Goal: Task Accomplishment & Management: Complete application form

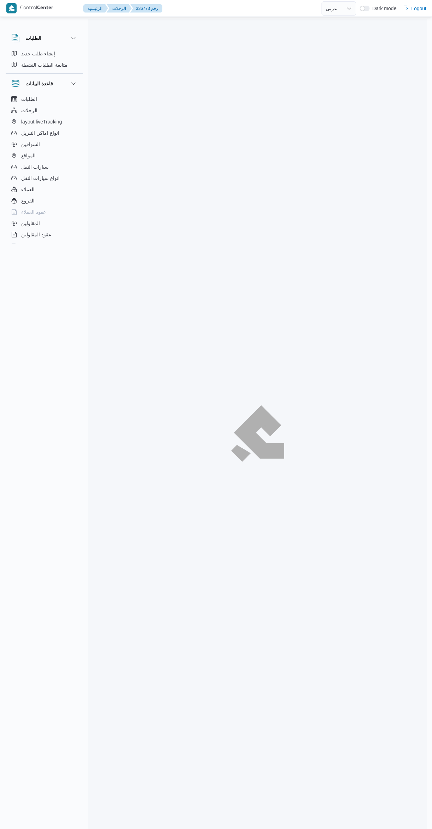
select select "ar"
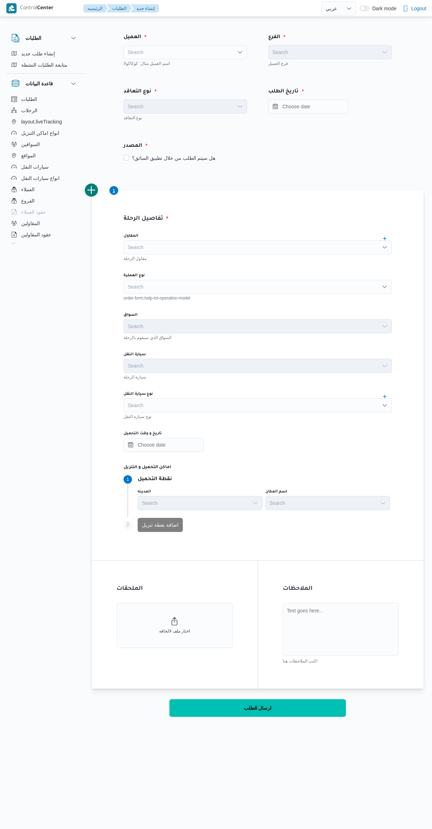
select select "ar"
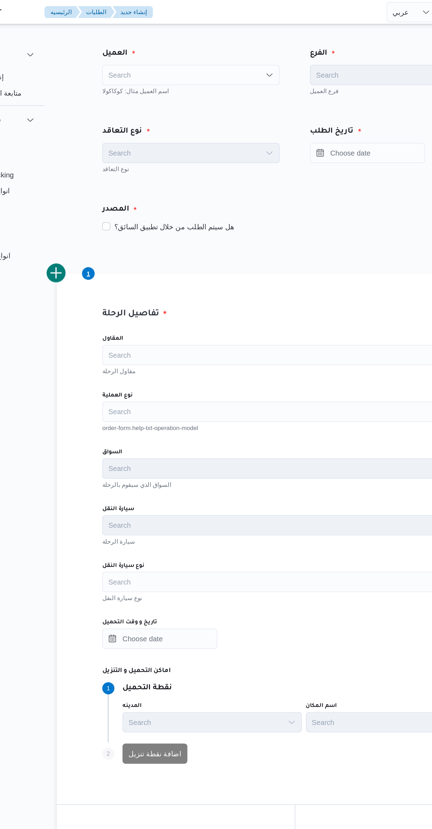
click at [215, 52] on div "Search" at bounding box center [184, 52] width 123 height 14
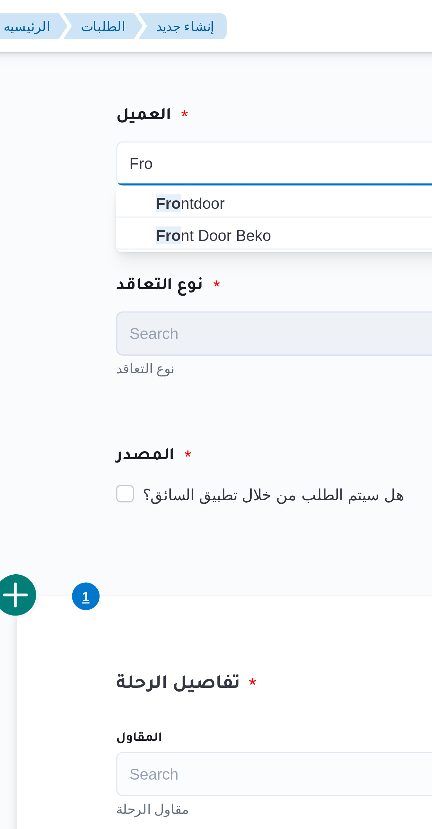
type input "Fro"
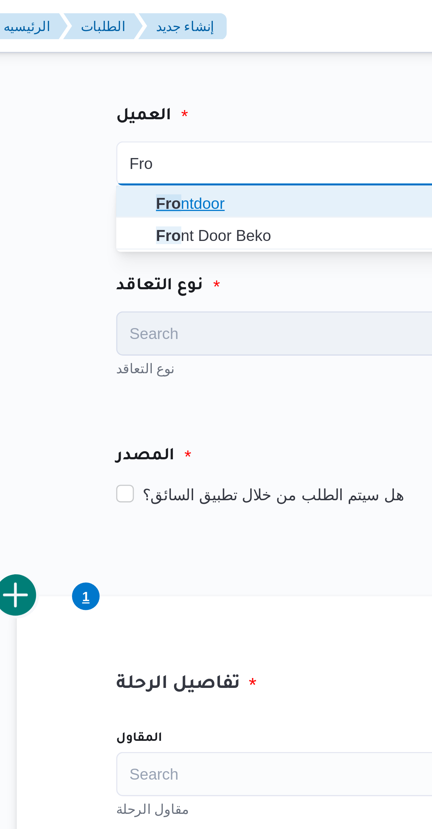
click at [195, 65] on span "Fro ntdoor" at bounding box center [189, 65] width 107 height 8
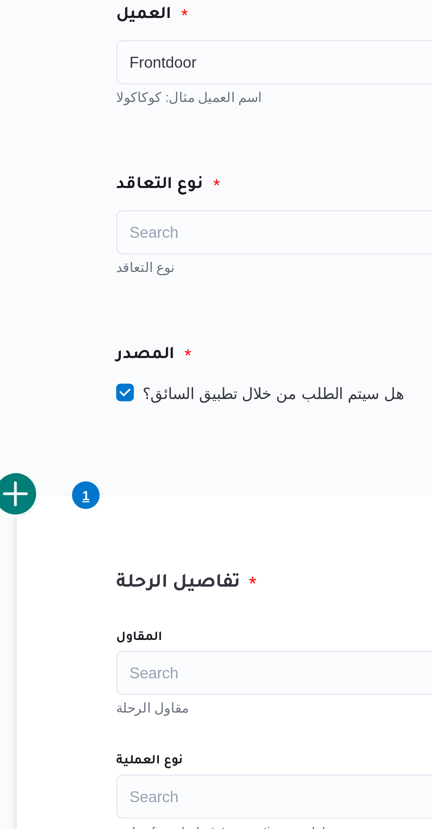
click at [185, 107] on div "Search" at bounding box center [184, 106] width 123 height 14
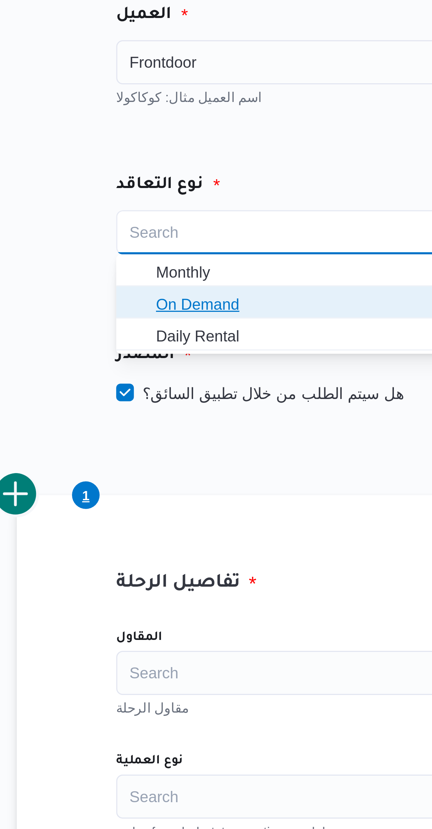
click at [176, 127] on span "On Demand" at bounding box center [189, 129] width 107 height 8
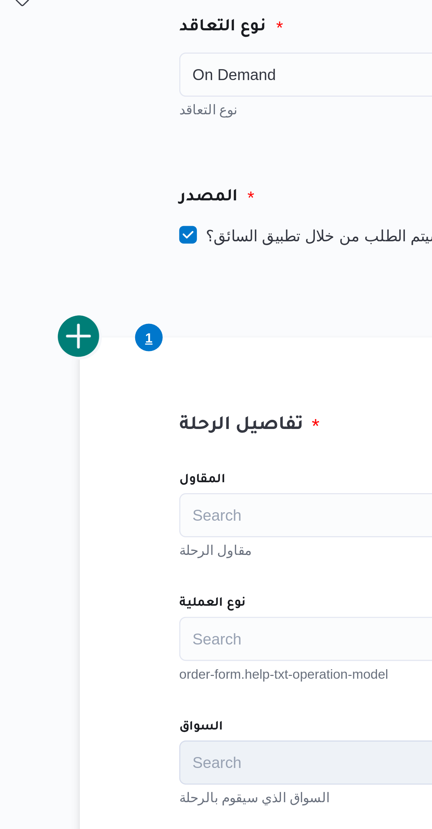
click at [165, 160] on label "هل سيتم الطلب من خلال تطبيق السائق؟" at bounding box center [169, 158] width 92 height 8
checkbox input "false"
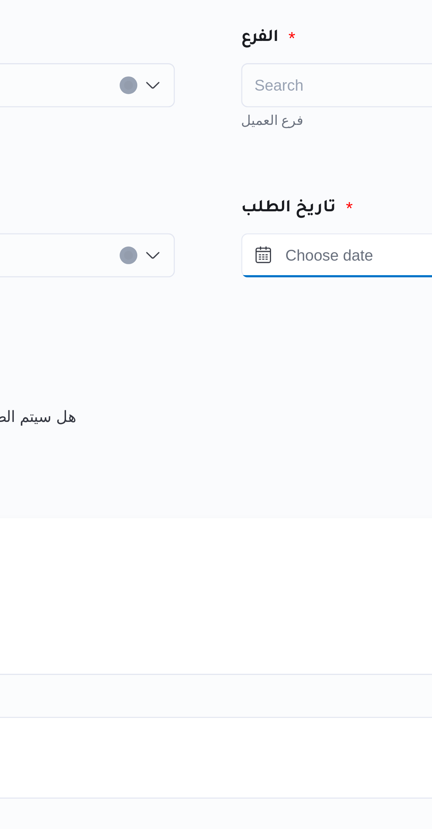
click at [298, 104] on input "Press the down key to open a popover containing a calendar." at bounding box center [308, 106] width 80 height 14
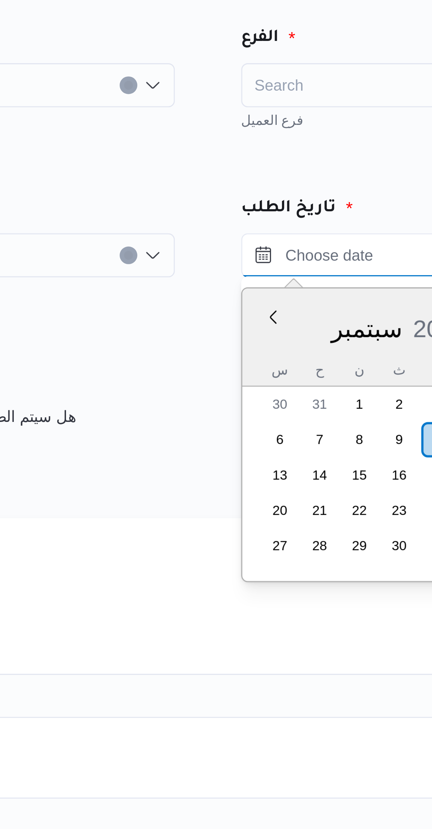
scroll to position [541, 0]
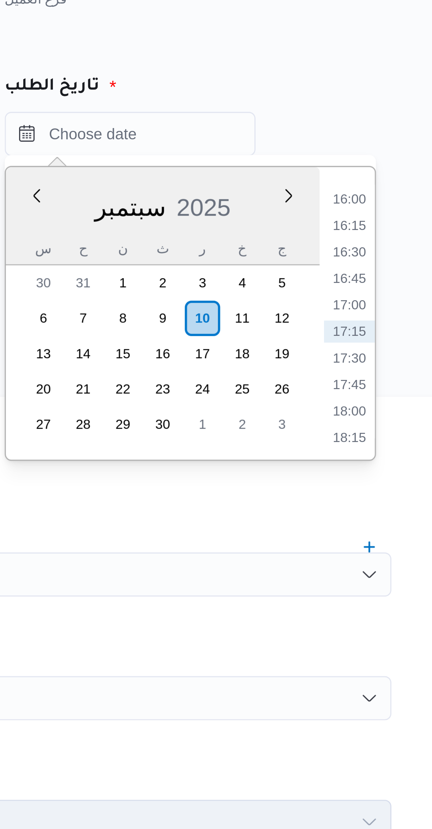
click at [381, 127] on li "16:00" at bounding box center [378, 127] width 16 height 7
type input "١٠/٠٩/٢٠٢٥ ١٦:٠٠"
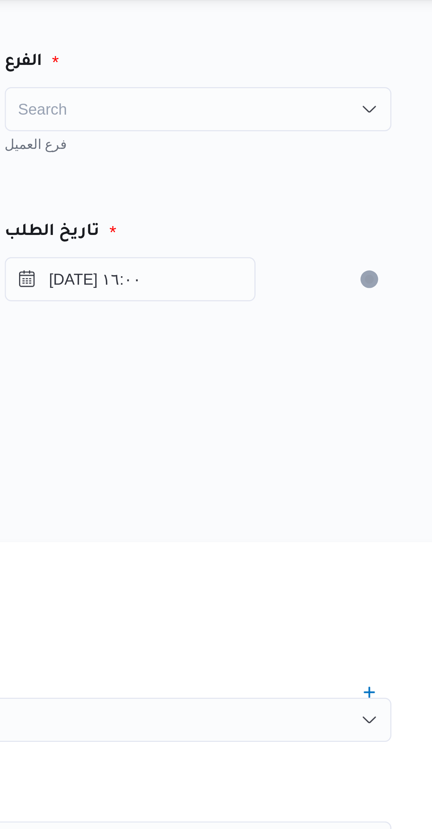
click at [345, 52] on div "Search" at bounding box center [329, 52] width 123 height 14
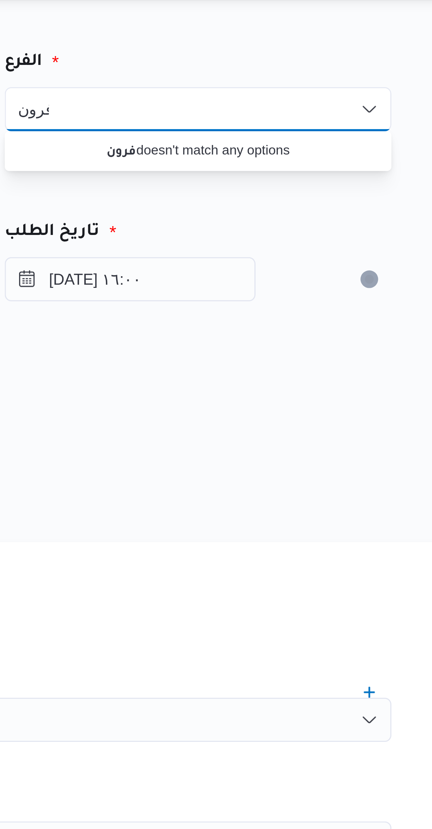
scroll to position [0, 0]
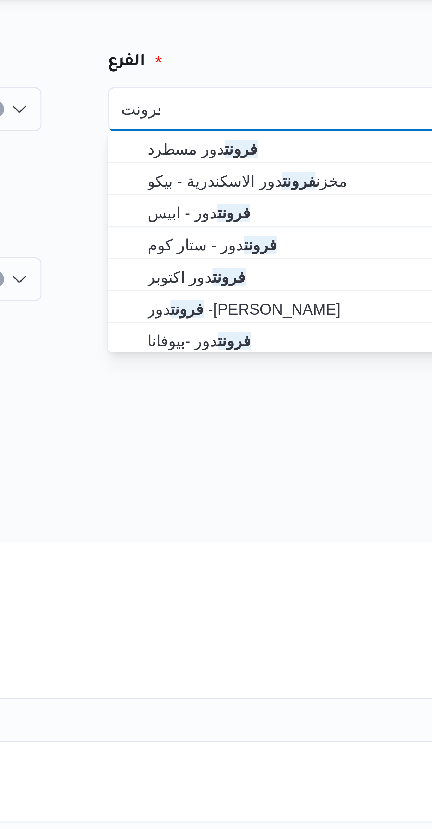
type input "فرونت"
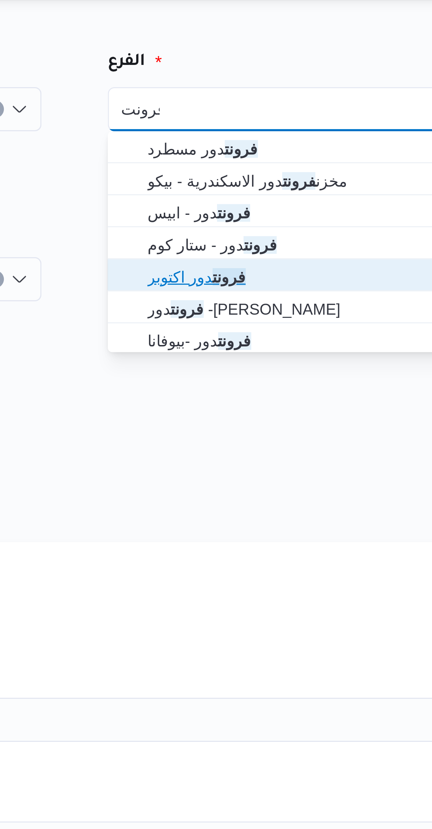
click at [319, 108] on span "فرونت دور اكتوبر" at bounding box center [334, 106] width 107 height 8
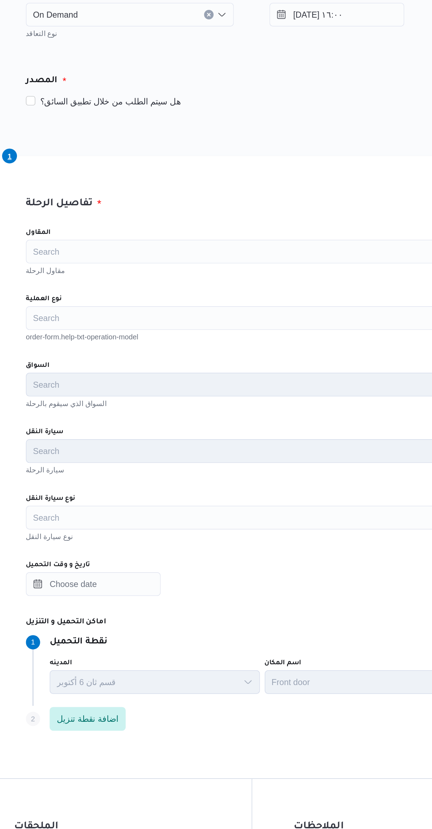
click at [232, 246] on div "Search" at bounding box center [257, 247] width 268 height 14
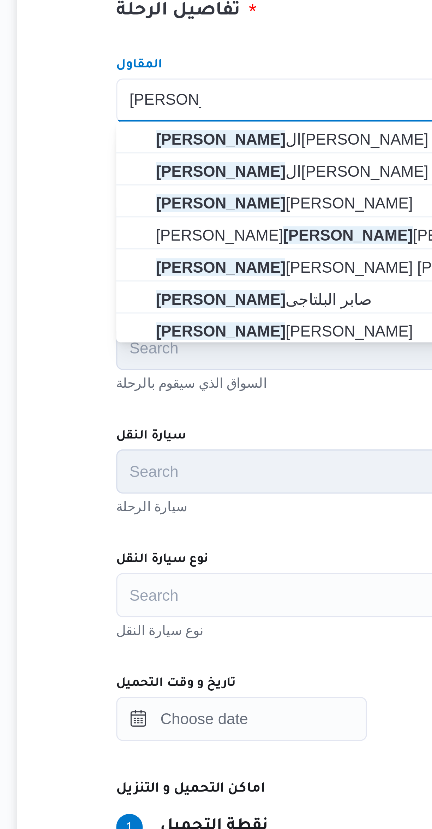
type input "محمد صلاح"
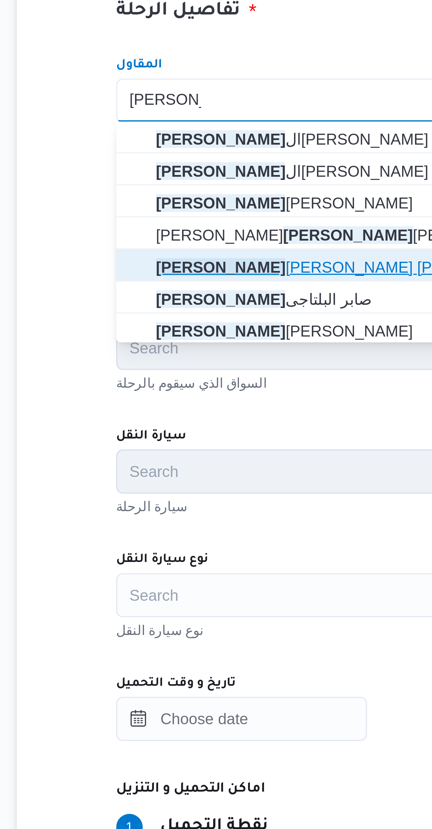
click at [199, 300] on span "محمد صلاح عبد الهادى عبد الحميد" at bounding box center [261, 300] width 251 height 8
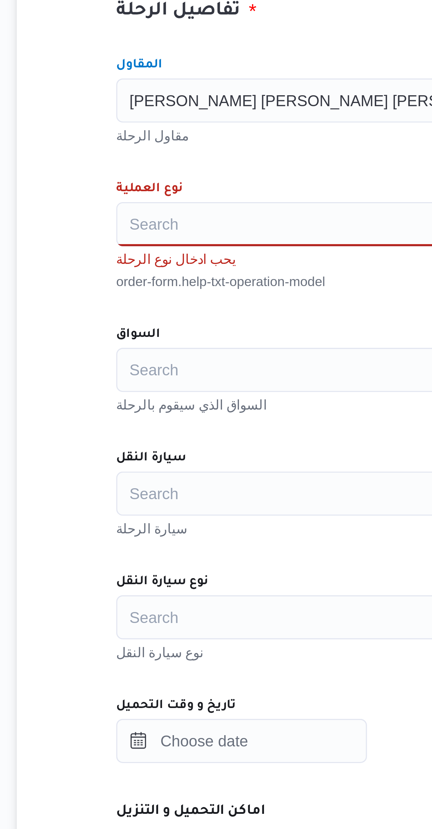
click at [193, 285] on div "Search" at bounding box center [257, 287] width 268 height 14
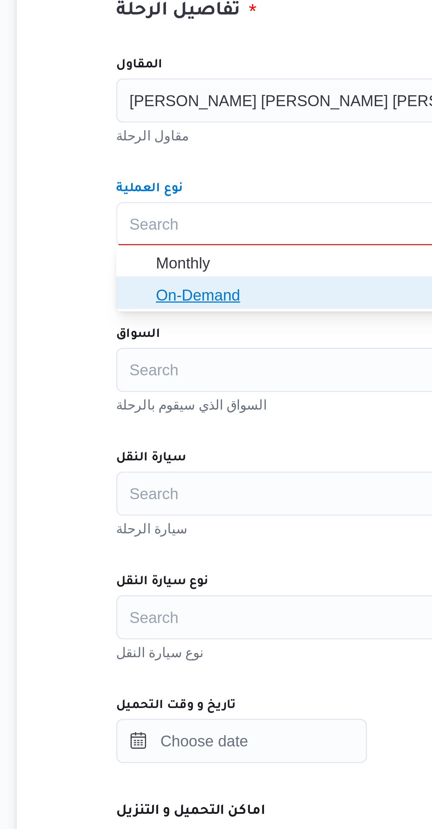
click at [183, 308] on span "On-Demand" at bounding box center [261, 309] width 251 height 8
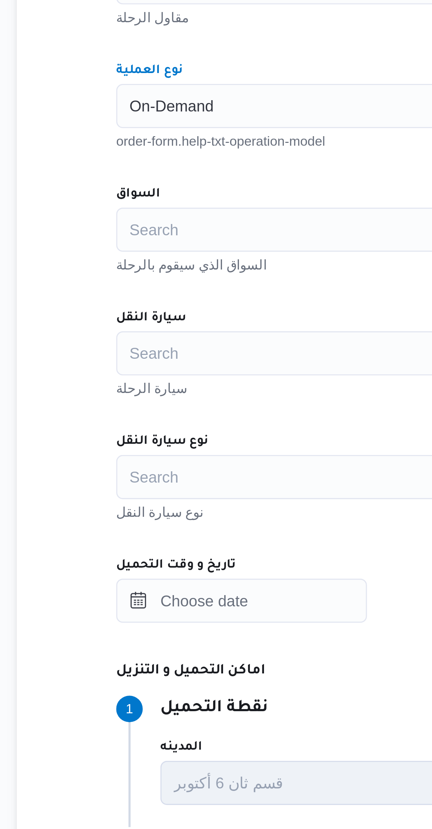
click at [182, 329] on div "Search" at bounding box center [257, 326] width 268 height 14
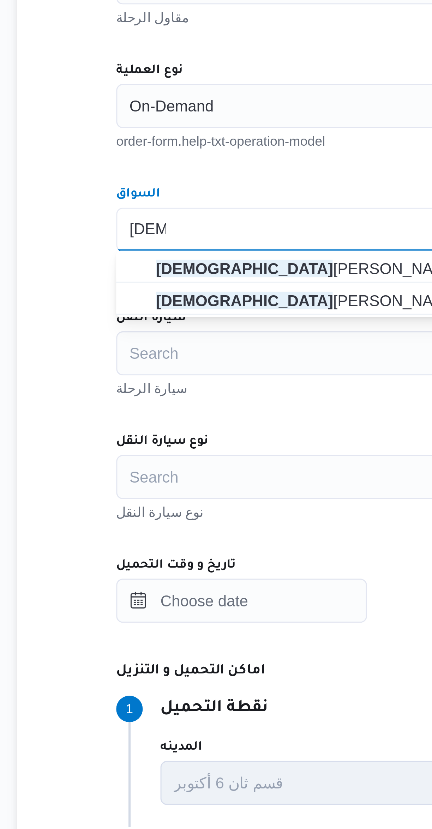
type input "اسلام"
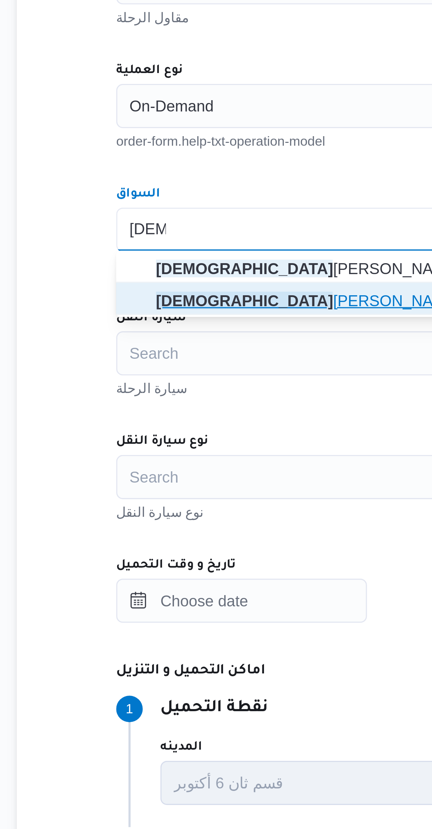
click at [180, 350] on span "اسلام احمد محمود طه" at bounding box center [261, 349] width 251 height 8
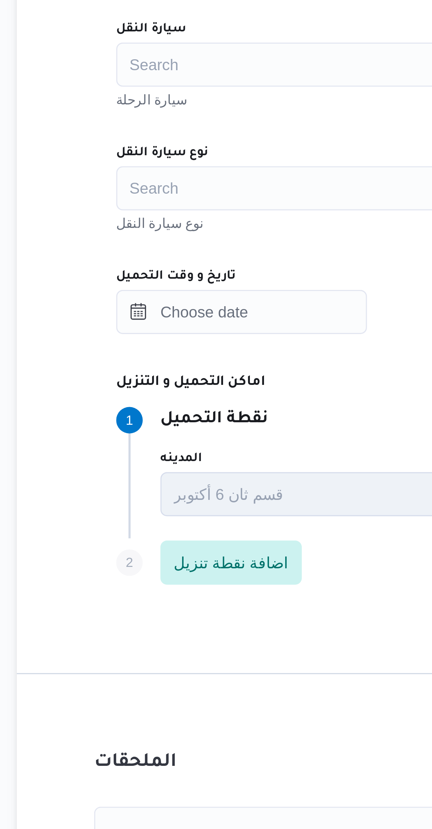
click at [185, 404] on div "Search" at bounding box center [257, 405] width 268 height 14
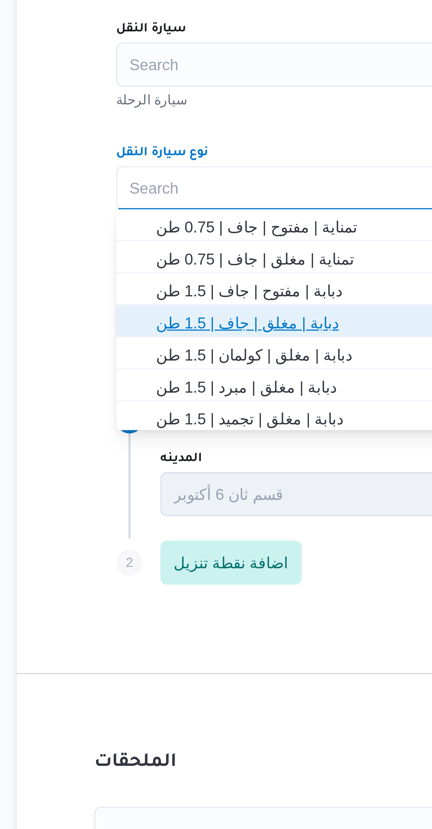
click at [187, 449] on span "دبابة | مغلق | جاف | 1.5 طن" at bounding box center [261, 448] width 251 height 8
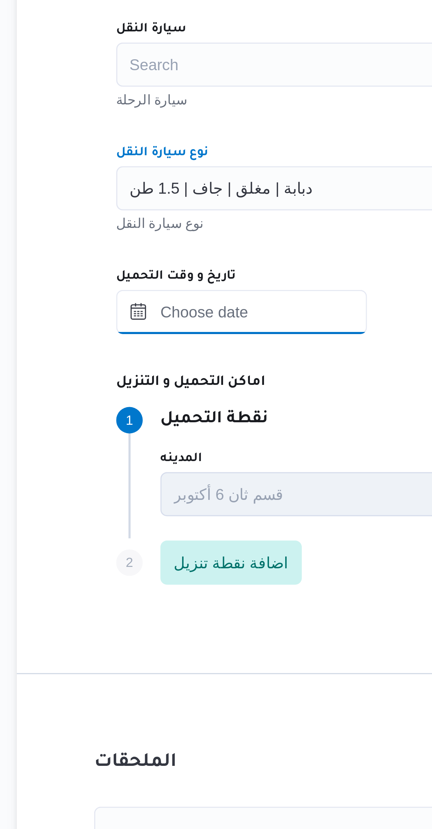
click at [184, 443] on input "تاريخ و وقت التحميل" at bounding box center [163, 445] width 80 height 14
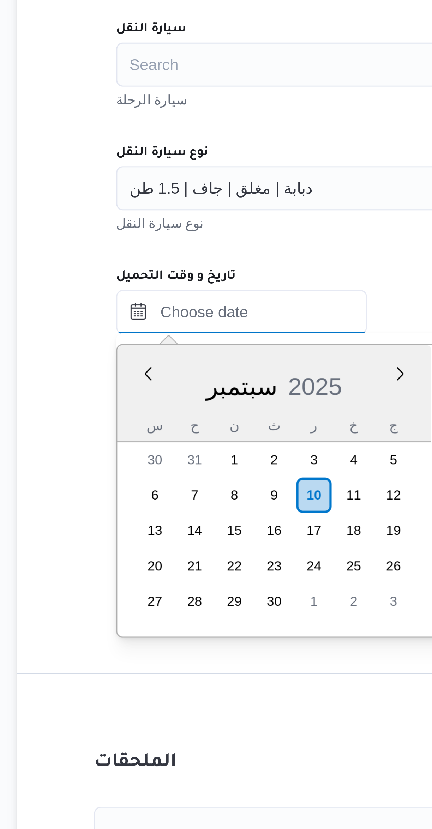
scroll to position [542, 0]
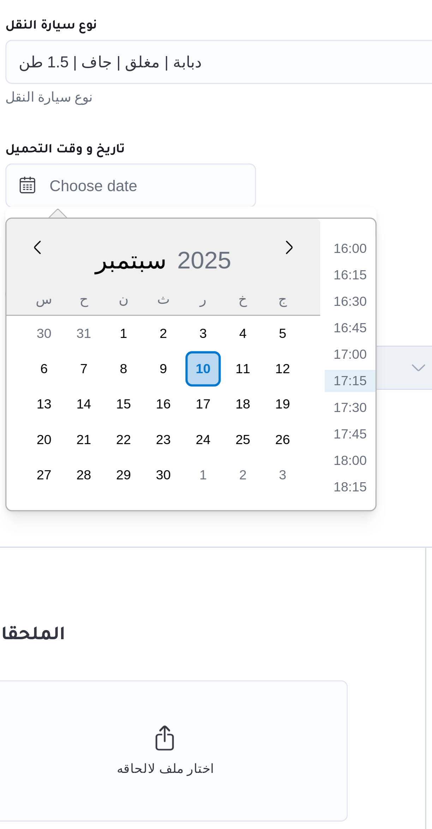
click at [232, 465] on li "16:00" at bounding box center [233, 464] width 16 height 7
type input "١٠/٠٩/٢٠٢٥ ١٦:٠٠"
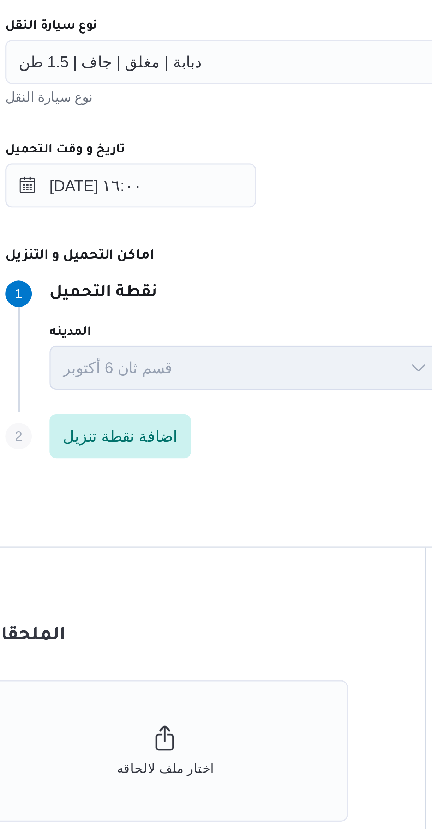
click at [218, 473] on div "Step 1 1 نقطة التحميل المدينه قسم ثان 6 أكتوبر اسم المكان Front door" at bounding box center [257, 495] width 268 height 46
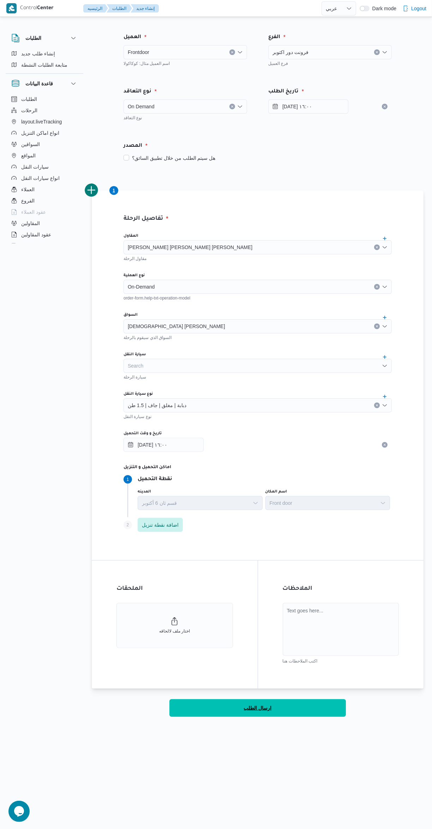
click at [258, 710] on span "ارسال الطلب" at bounding box center [258, 708] width 28 height 8
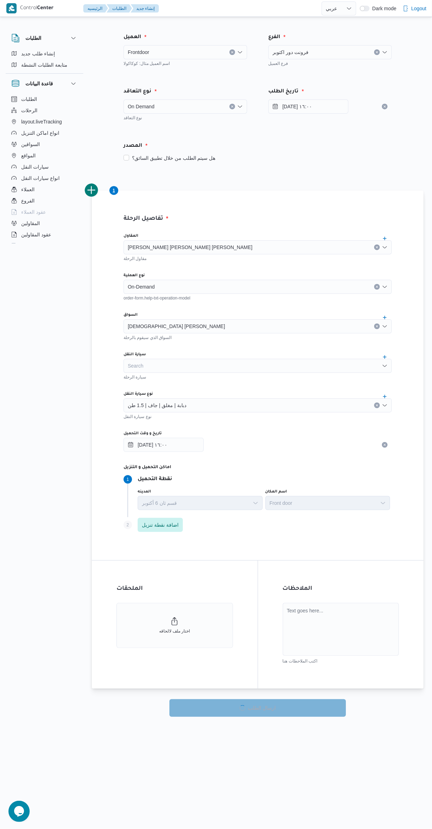
select select "ar"
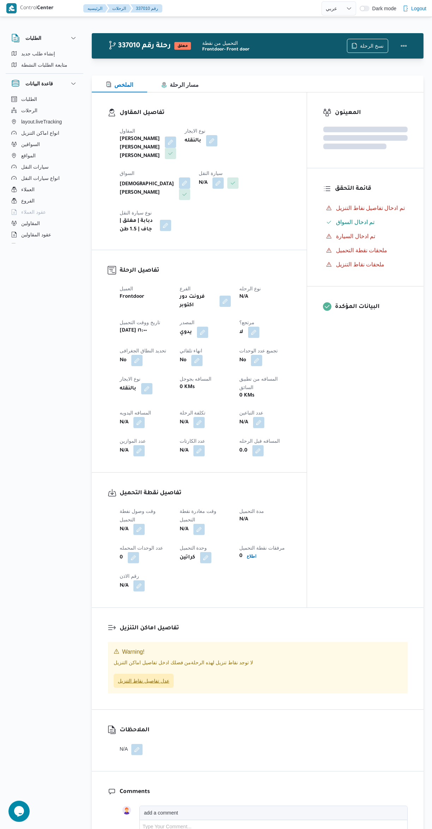
click at [153, 677] on span "عدل تفاصيل نقاط التنزيل" at bounding box center [144, 681] width 52 height 8
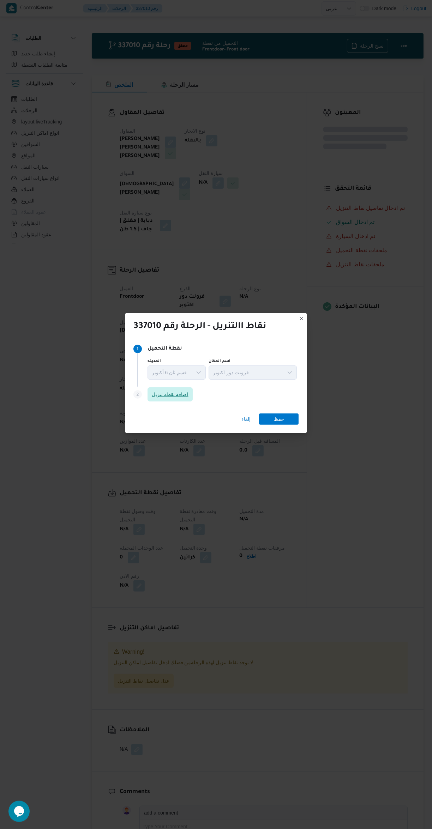
click at [165, 390] on span "اضافة نقطة تنزيل" at bounding box center [170, 394] width 37 height 8
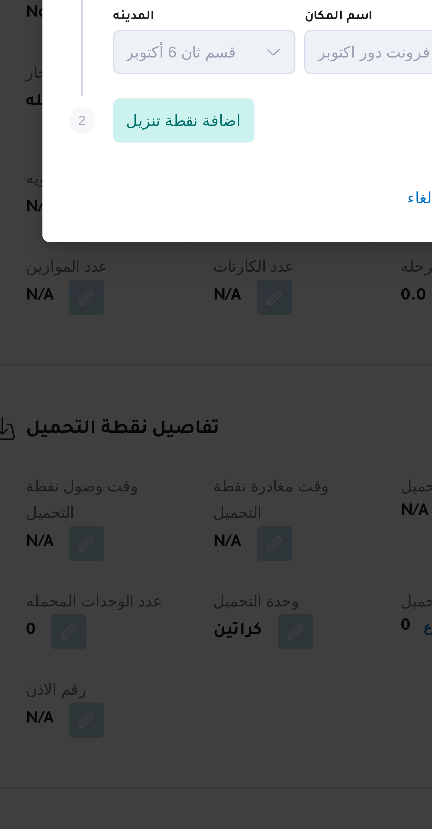
click at [175, 395] on span "اضافة نقطة تنزيل" at bounding box center [169, 394] width 45 height 14
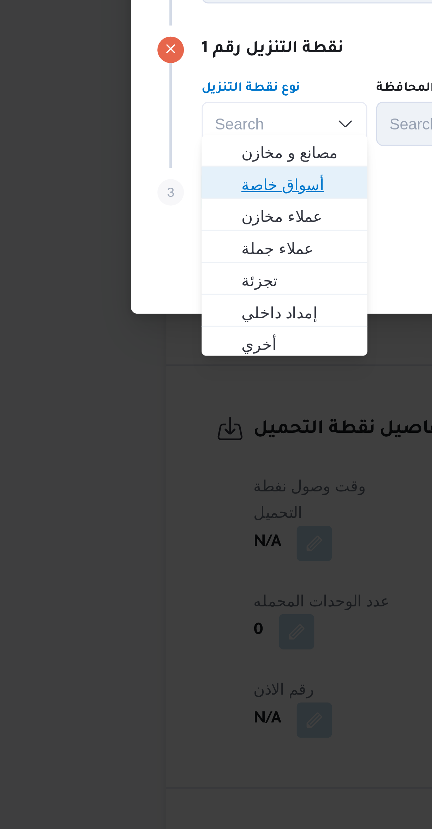
click at [138, 413] on span "أسواق خاصة" at bounding box center [134, 415] width 36 height 8
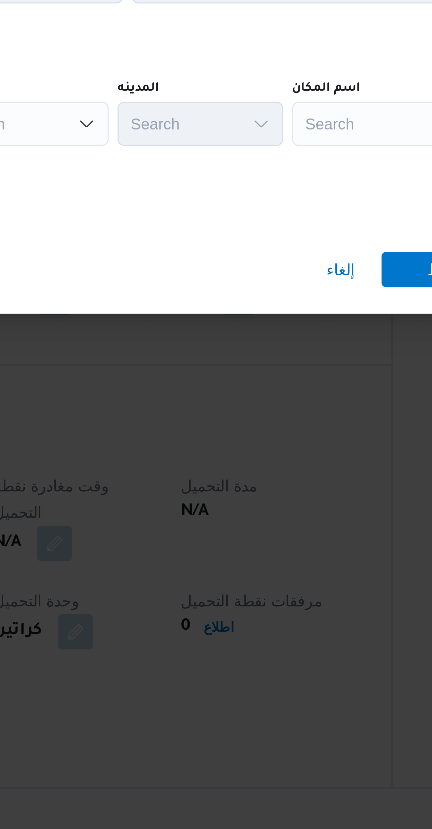
click at [292, 395] on div "Search" at bounding box center [319, 395] width 88 height 14
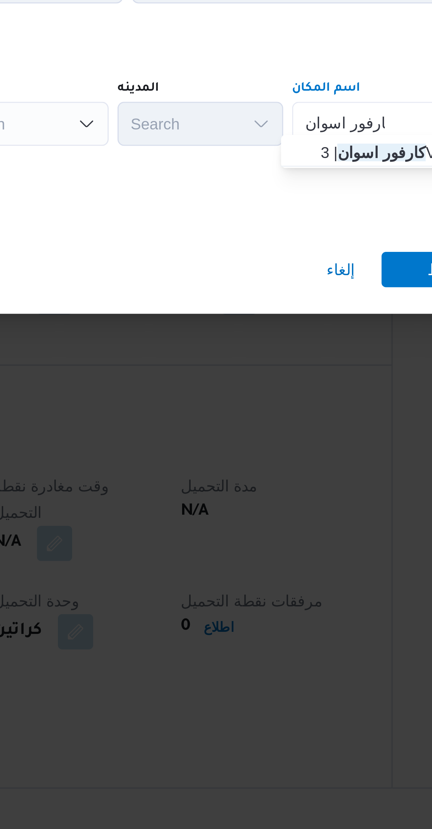
type input "كارفور اسوان"
click at [295, 405] on mark "كارفور اسوان" at bounding box center [303, 405] width 28 height 6
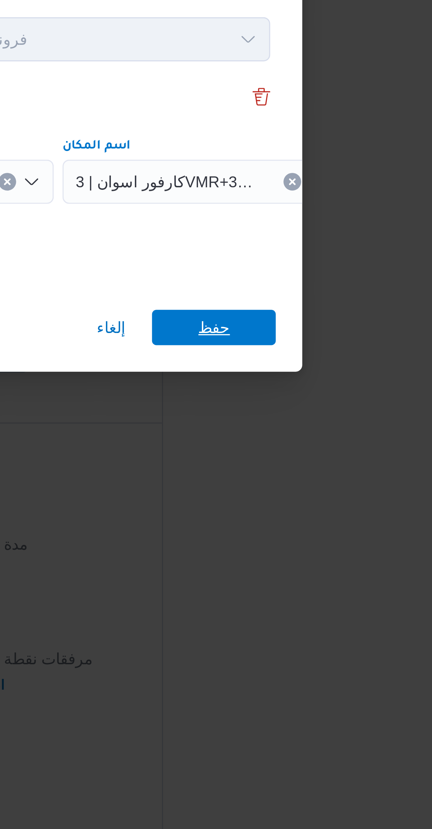
click at [335, 436] on span "حفظ" at bounding box center [323, 441] width 40 height 11
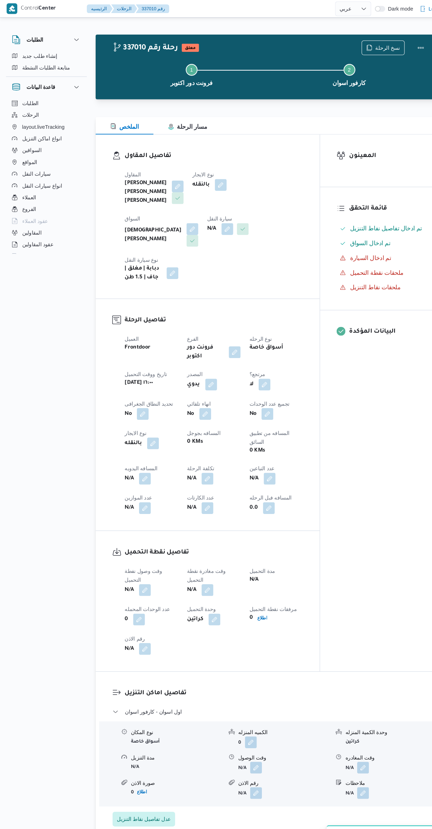
click at [212, 221] on button "button" at bounding box center [217, 219] width 11 height 11
click at [123, 241] on div "Search" at bounding box center [124, 248] width 53 height 14
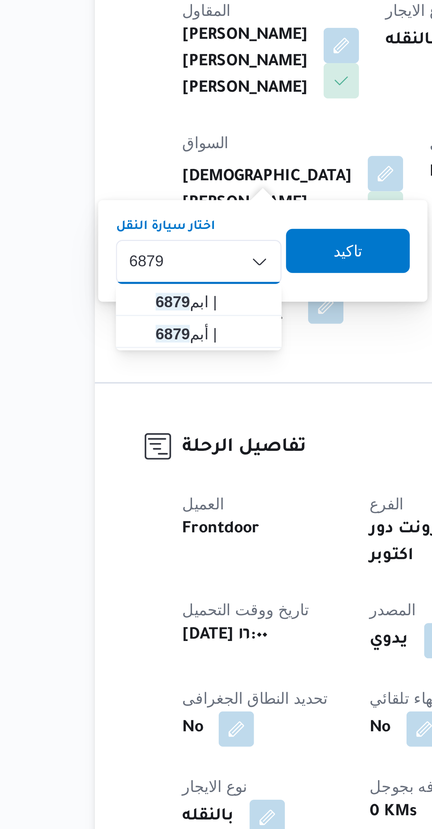
type input "6879"
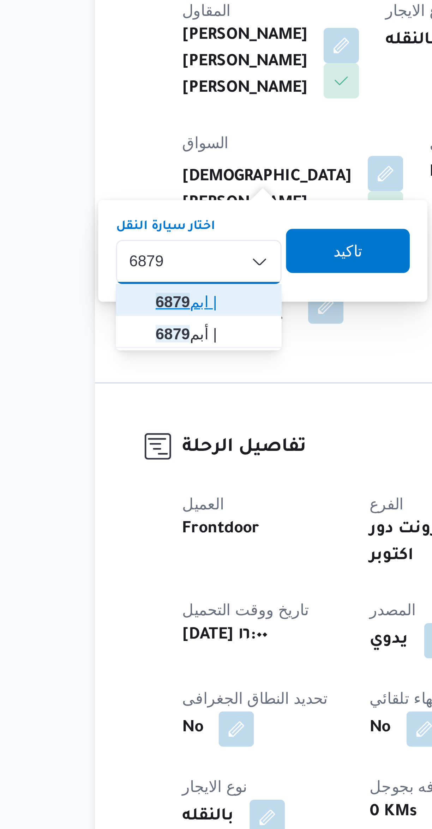
click at [139, 261] on span "6879 ابم |" at bounding box center [129, 260] width 36 height 8
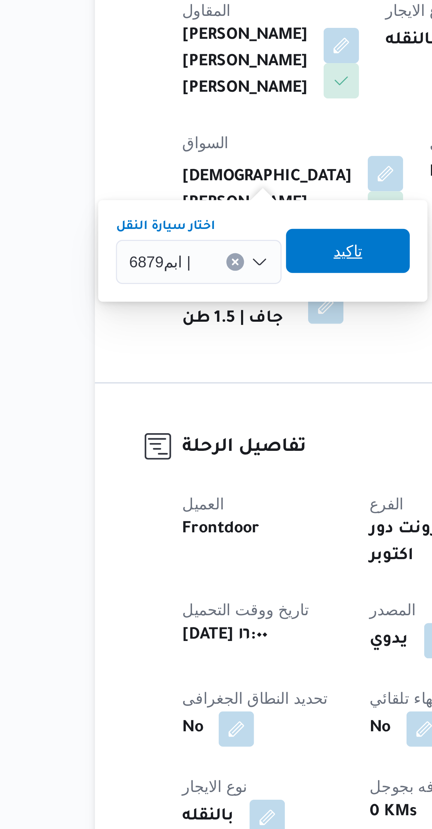
click at [175, 245] on span "تاكيد" at bounding box center [172, 244] width 9 height 8
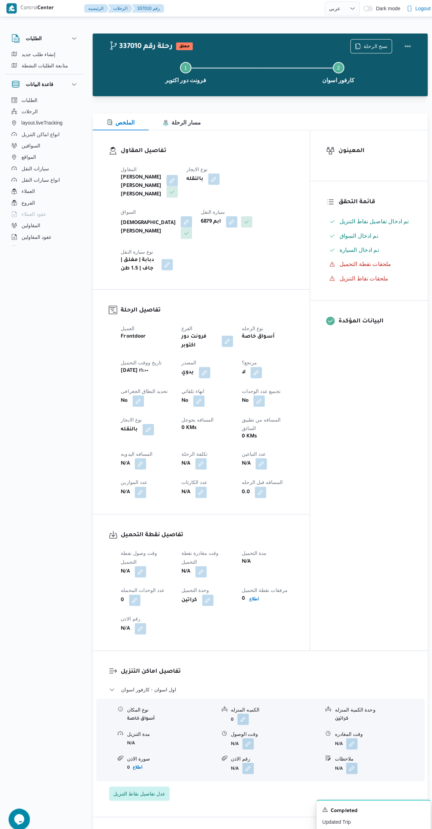
select select "ar"
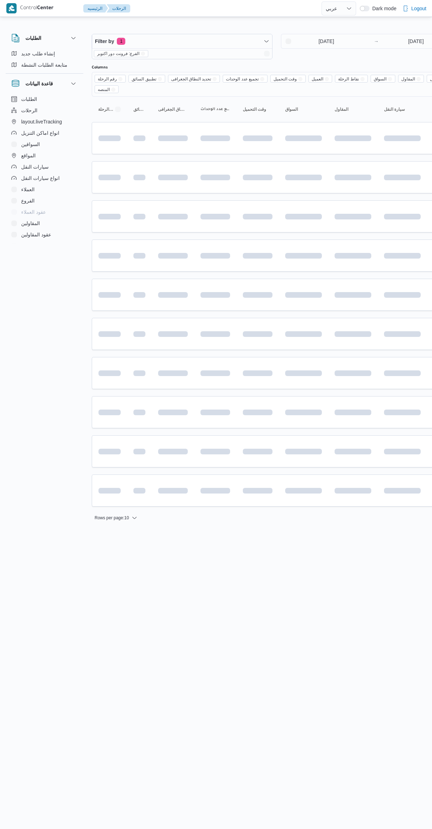
select select "ar"
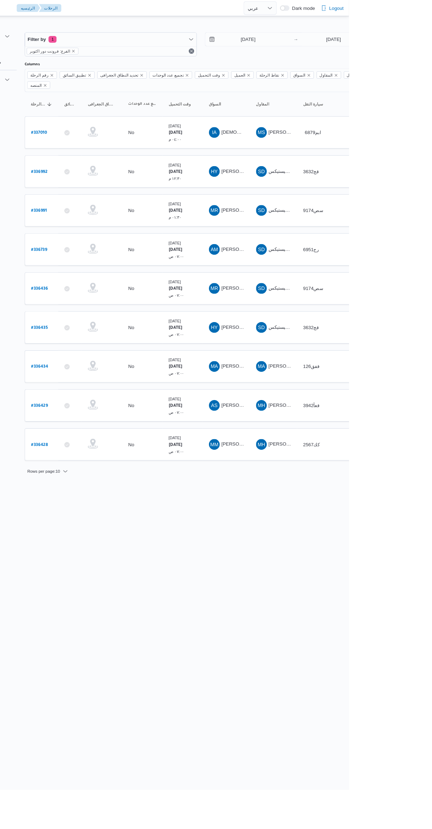
click at [431, 103] on span "نوع سيارة النقل" at bounding box center [426, 101] width 73 height 6
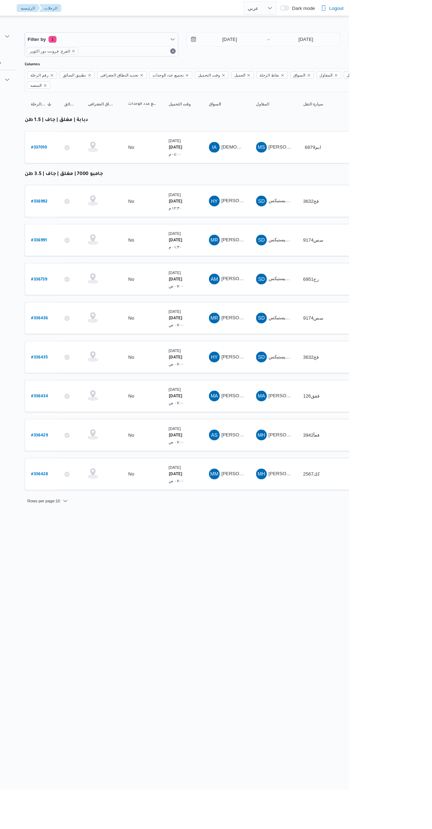
click at [352, 637] on html "Control Center الرئيسيه الرحلات English عربي Dark mode Logout الطلبات إنشاء طلب…" at bounding box center [216, 414] width 432 height 829
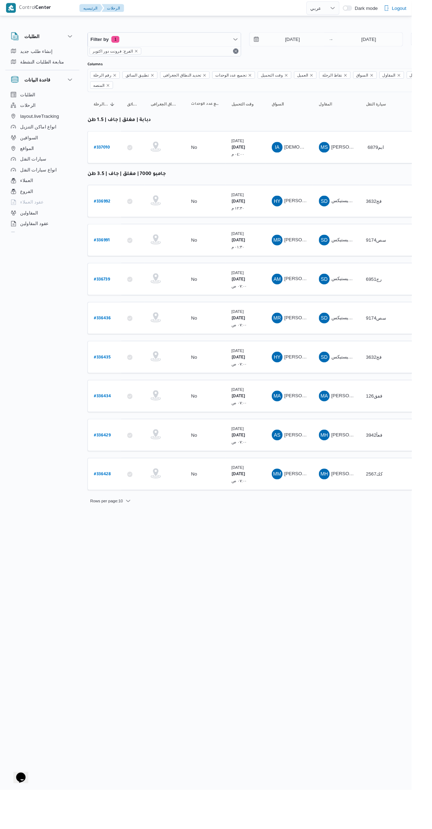
click at [108, 153] on b "# 337010" at bounding box center [106, 155] width 17 height 5
select select "ar"
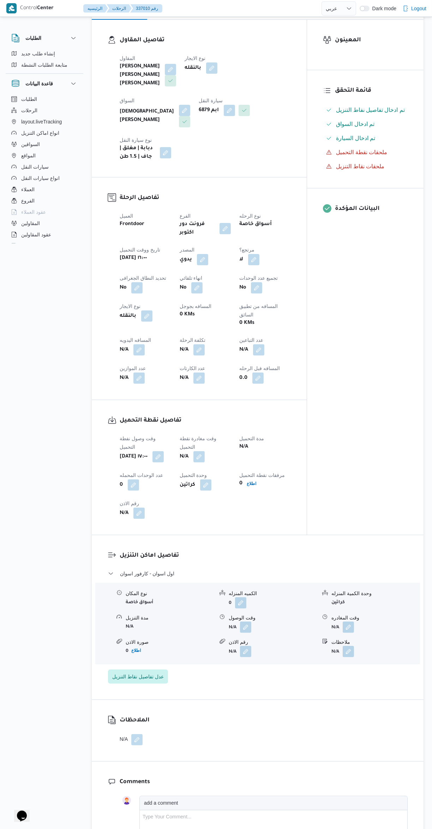
scroll to position [110, 0]
click at [242, 621] on button "button" at bounding box center [245, 626] width 11 height 11
click at [358, 440] on div "المعينون قائمة التحقق تم ادخال تفاصيل نفاط التنزيل تم ادخال السواق تم ادخال الس…" at bounding box center [365, 276] width 116 height 515
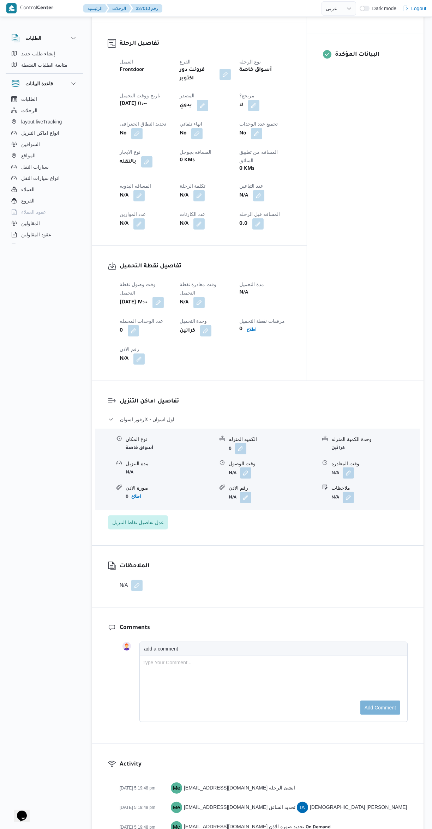
scroll to position [293, 0]
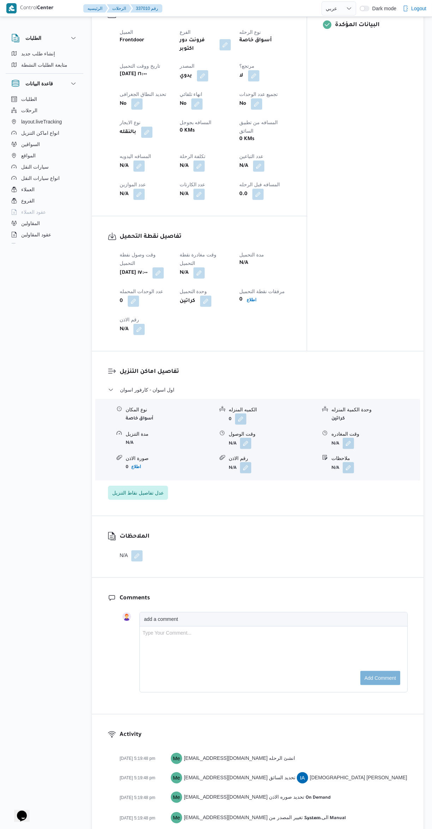
select select "ar"
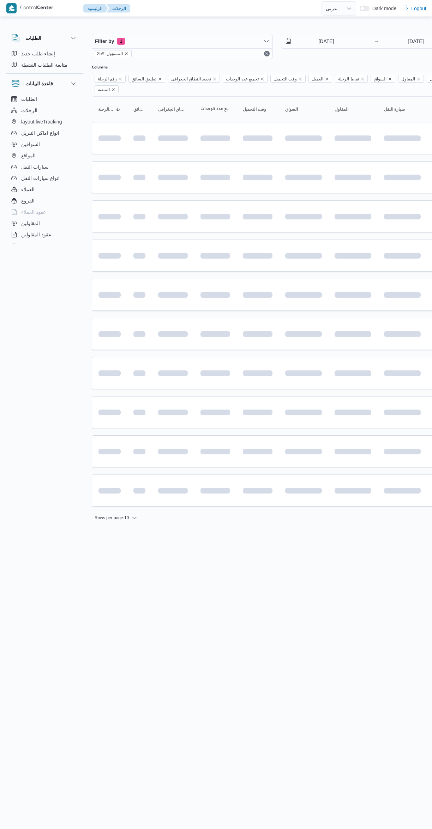
select select "ar"
